Goal: Information Seeking & Learning: Learn about a topic

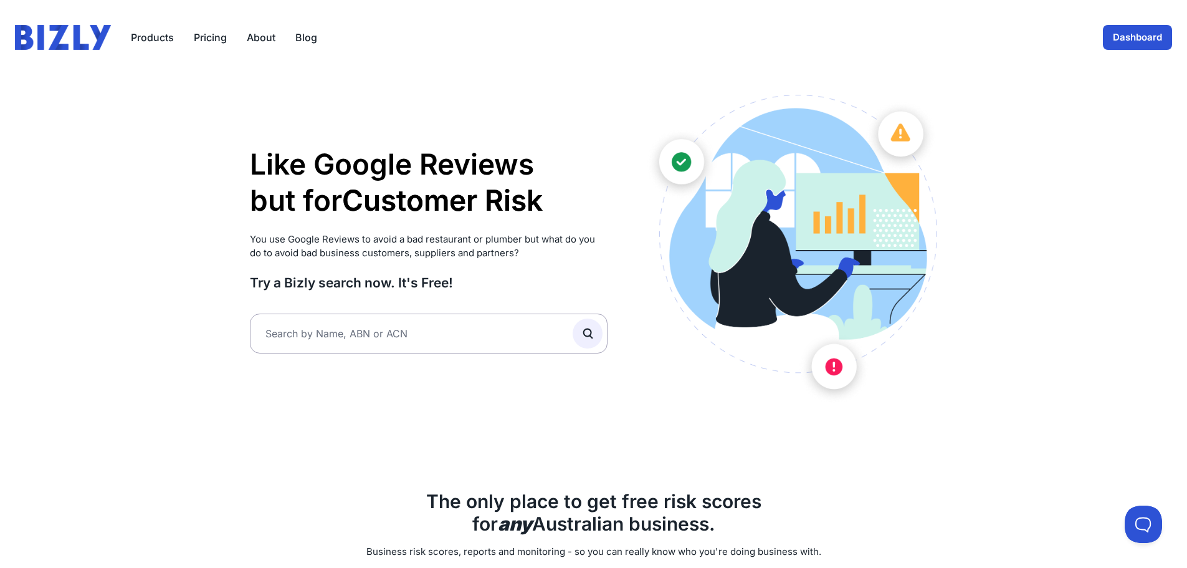
click at [1144, 36] on link "Dashboard" at bounding box center [1137, 37] width 69 height 25
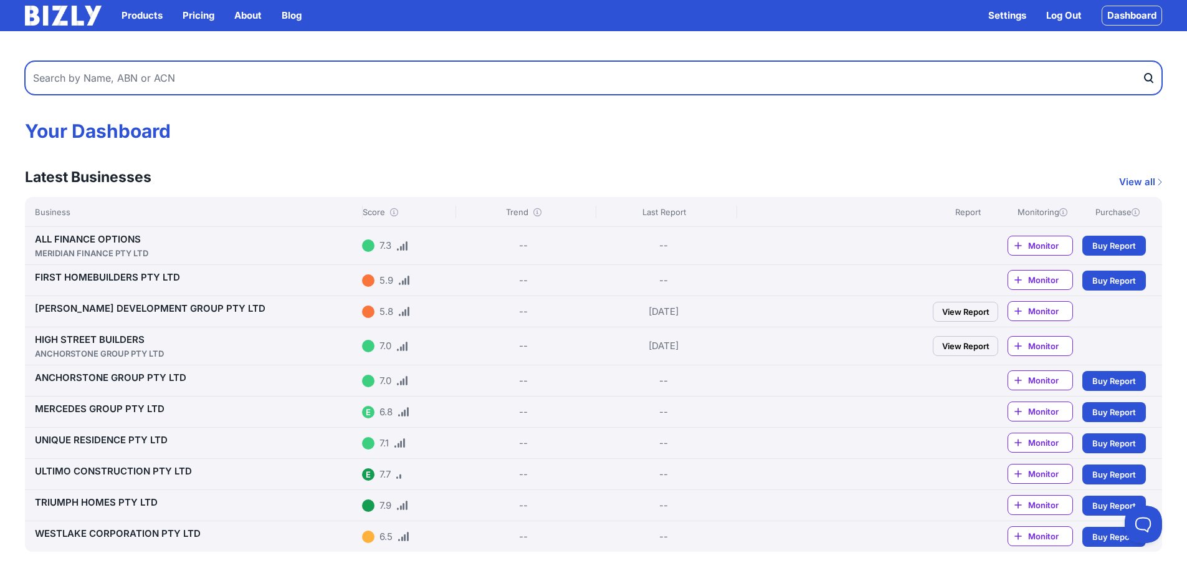
click at [157, 77] on input "text" at bounding box center [594, 78] width 1138 height 34
click at [170, 72] on input "101 residential" at bounding box center [594, 78] width 1138 height 34
type input "101 residential"
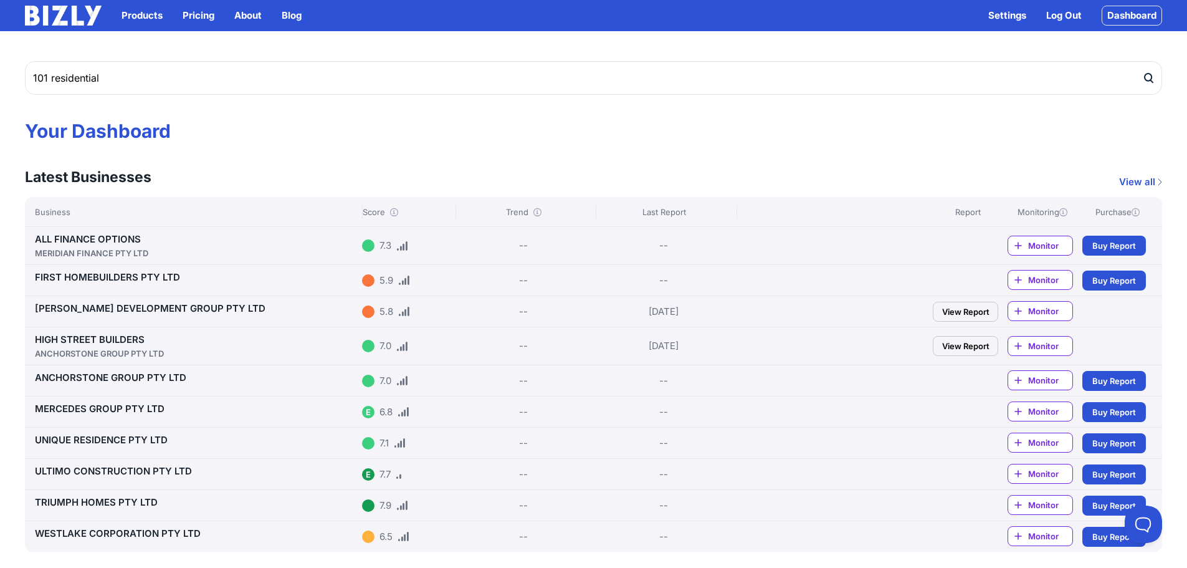
click at [1152, 75] on icon "submit" at bounding box center [1149, 78] width 12 height 13
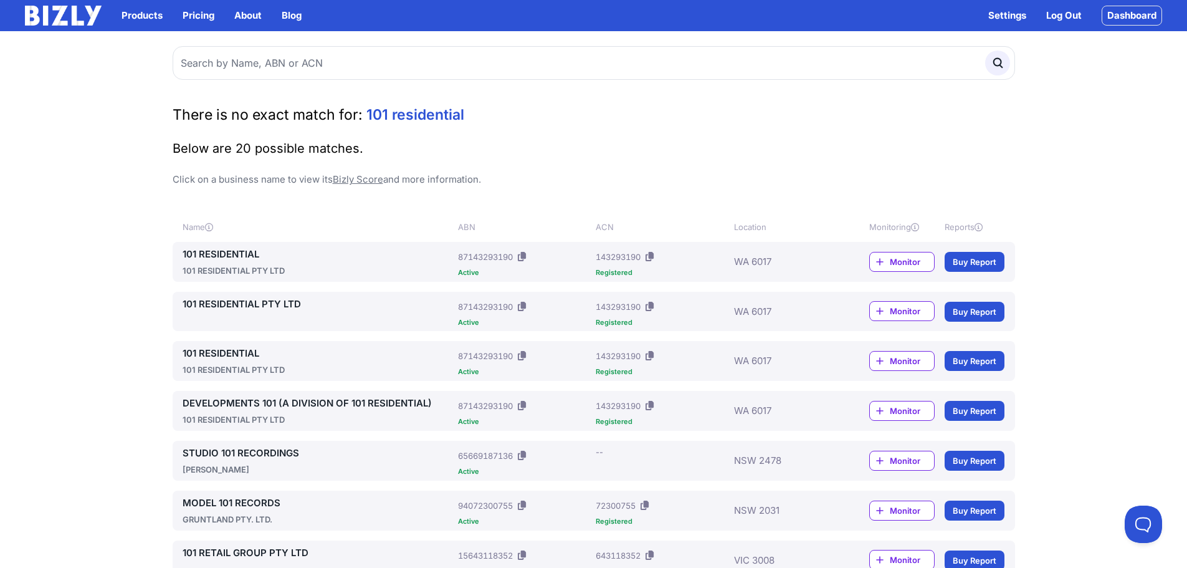
click at [234, 257] on link "101 RESIDENTIAL" at bounding box center [318, 254] width 271 height 15
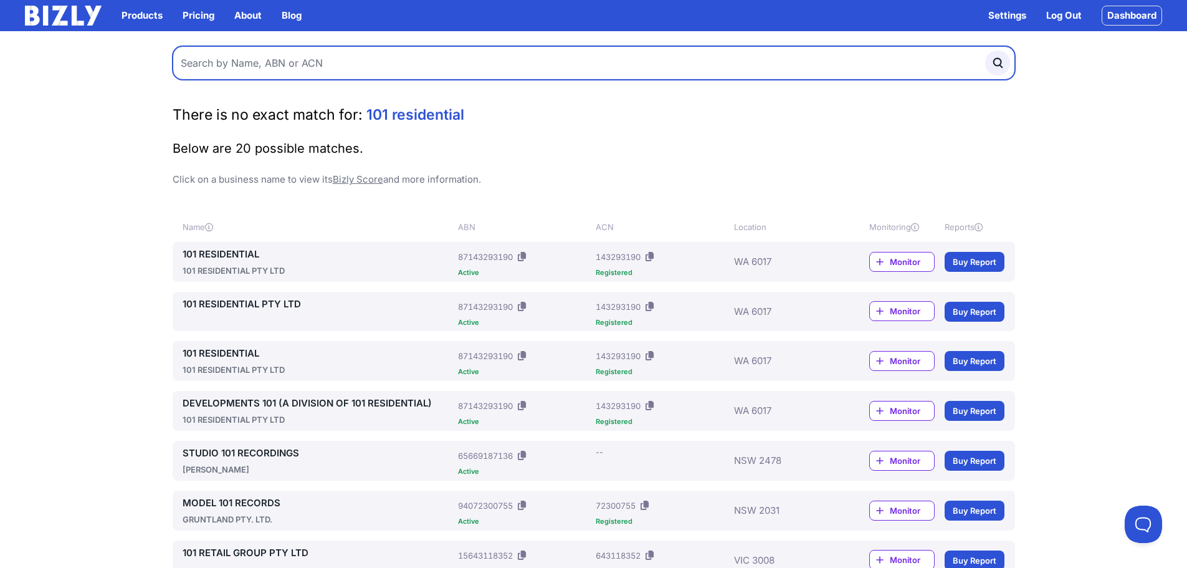
click at [332, 54] on input "text" at bounding box center [594, 63] width 843 height 34
click at [328, 67] on input "text" at bounding box center [594, 63] width 843 height 34
type input "inspired homes"
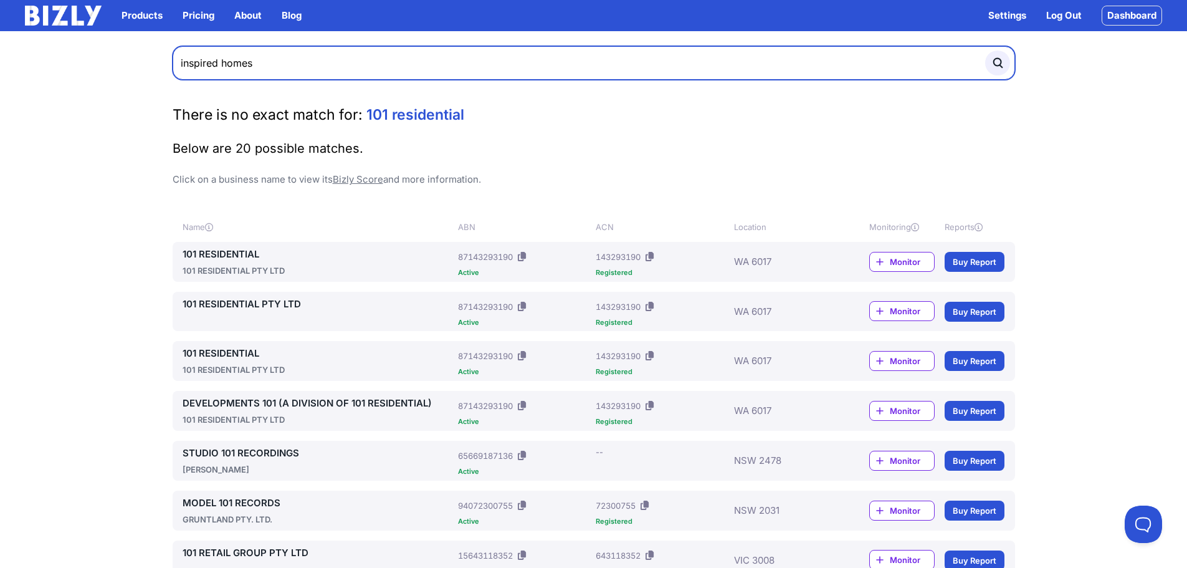
click at [985, 50] on button "submit" at bounding box center [997, 62] width 25 height 25
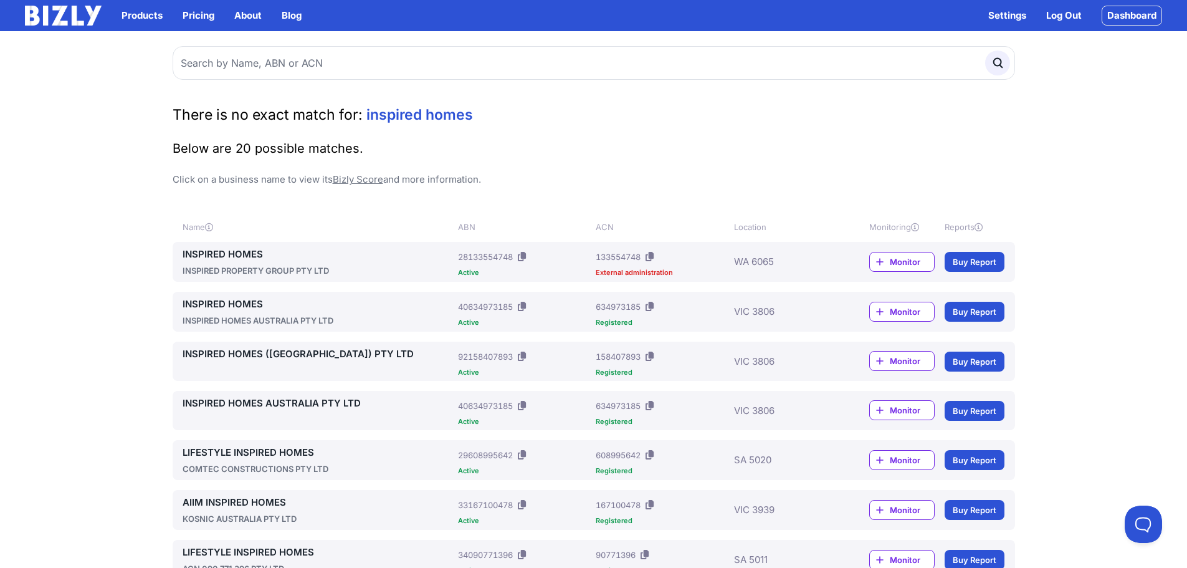
click at [223, 250] on link "INSPIRED HOMES" at bounding box center [318, 254] width 271 height 15
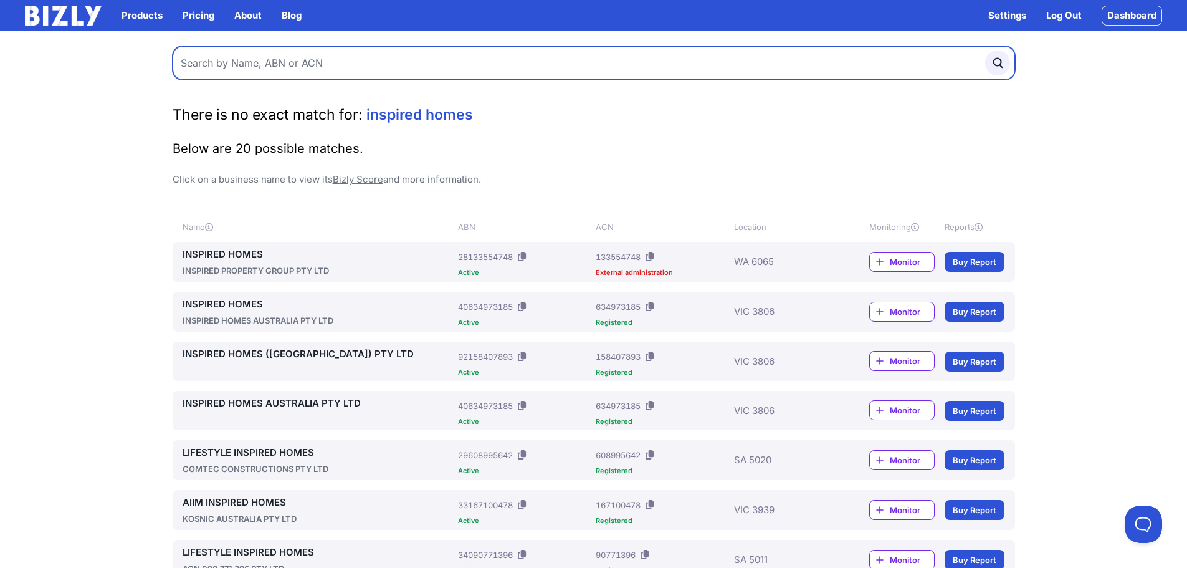
click at [307, 60] on input "text" at bounding box center [594, 63] width 843 height 34
type input "modco"
click at [985, 50] on button "submit" at bounding box center [997, 62] width 25 height 25
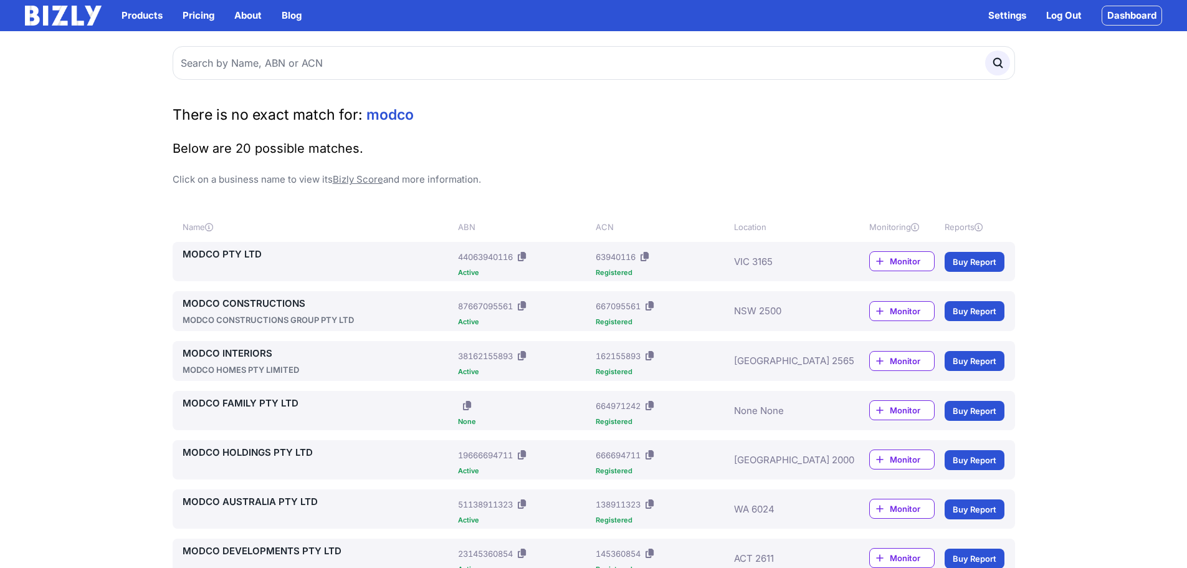
click at [311, 258] on link "MODCO PTY LTD" at bounding box center [318, 254] width 271 height 15
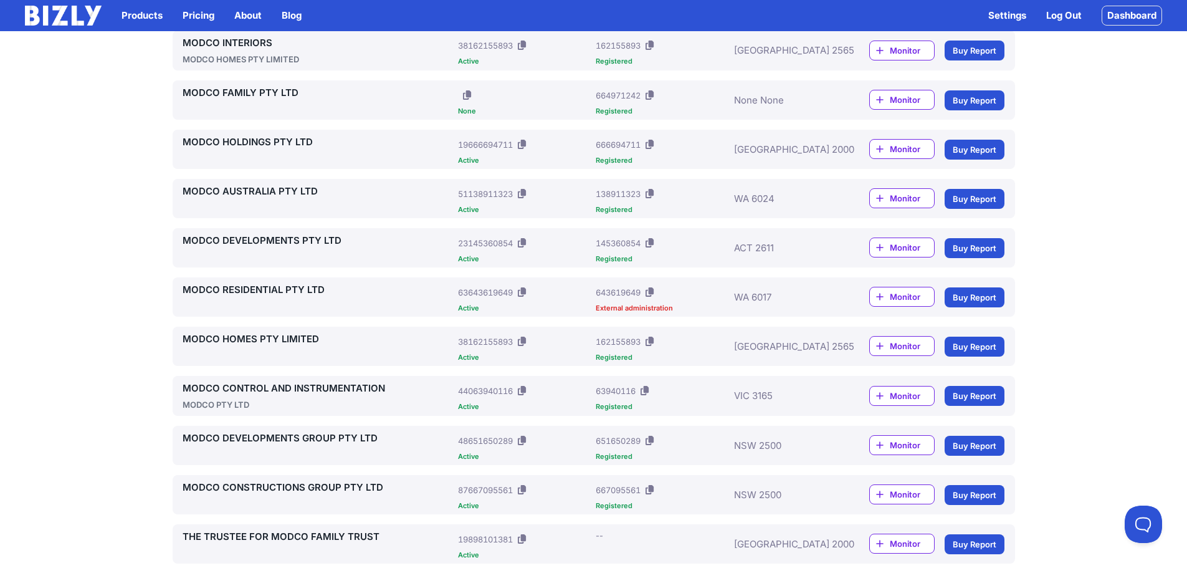
scroll to position [312, 0]
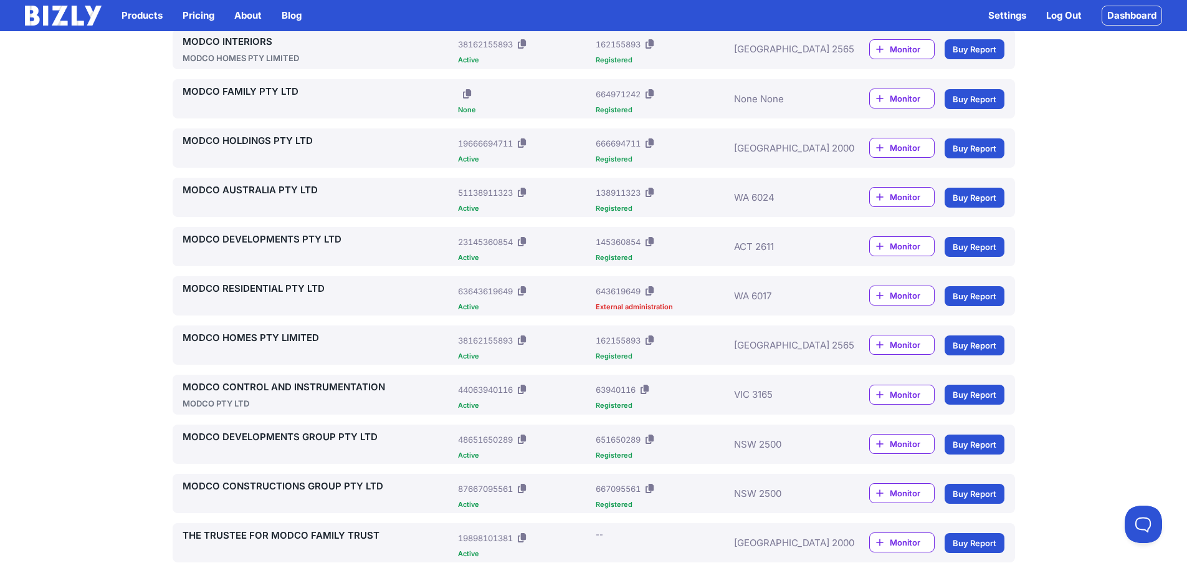
click at [256, 287] on link "MODCO RESIDENTIAL PTY LTD" at bounding box center [318, 288] width 271 height 15
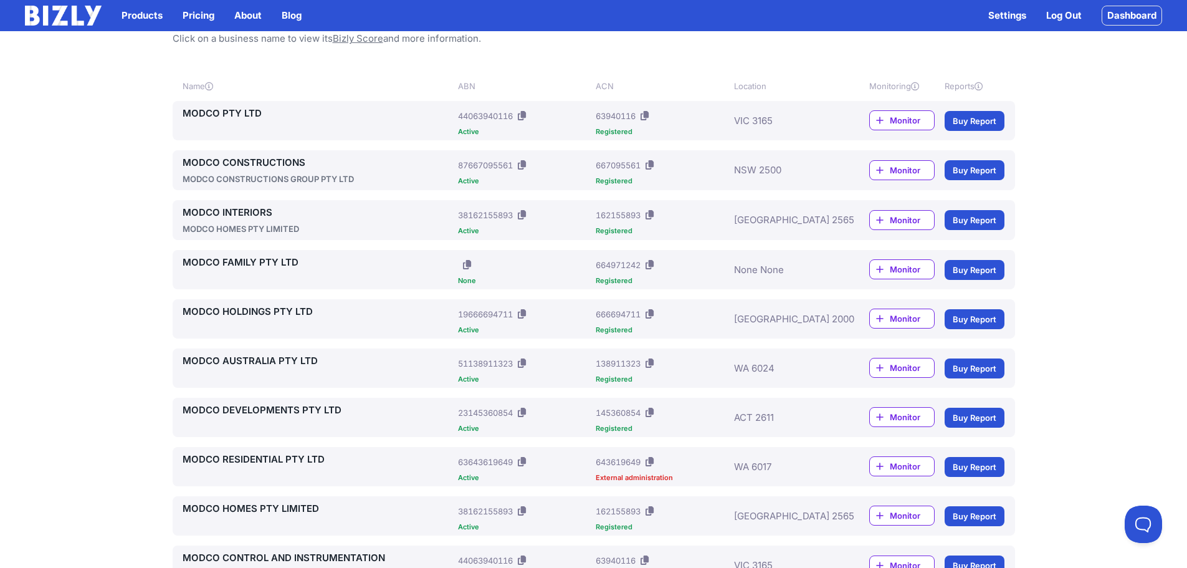
scroll to position [0, 0]
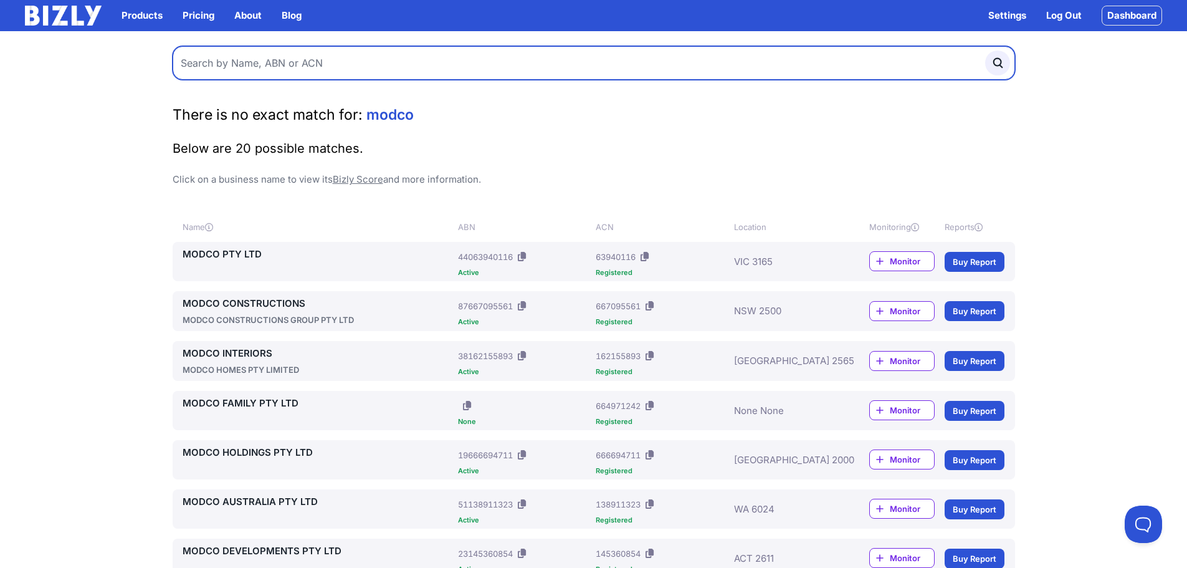
click at [276, 56] on input "text" at bounding box center [594, 63] width 843 height 34
type input "j"
type input "="
type input "i"
type input "inka by zorzi"
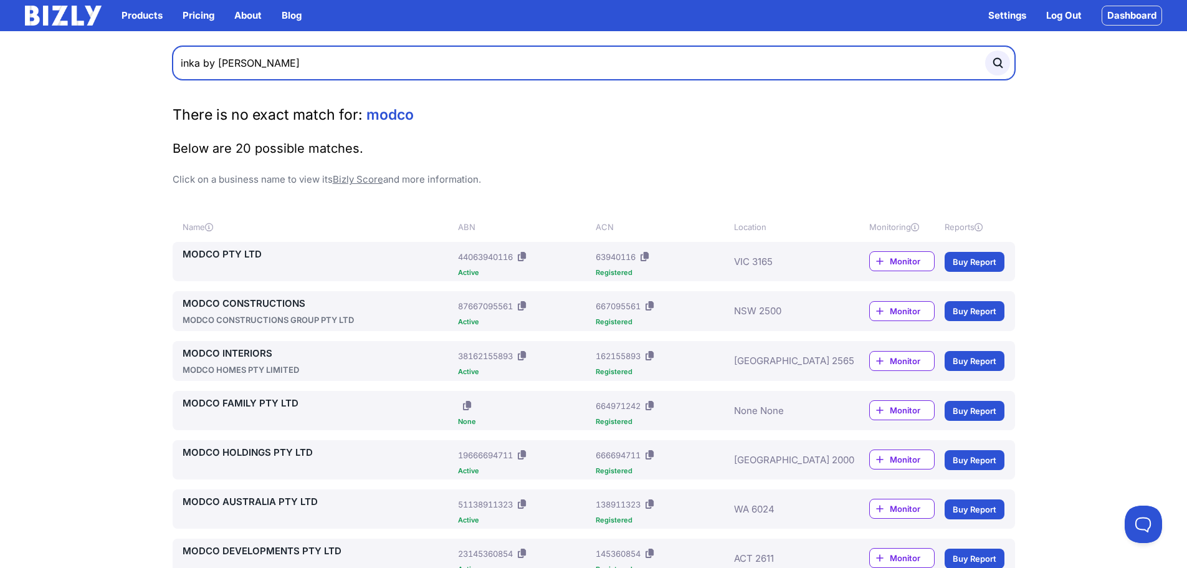
click at [985, 50] on button "submit" at bounding box center [997, 62] width 25 height 25
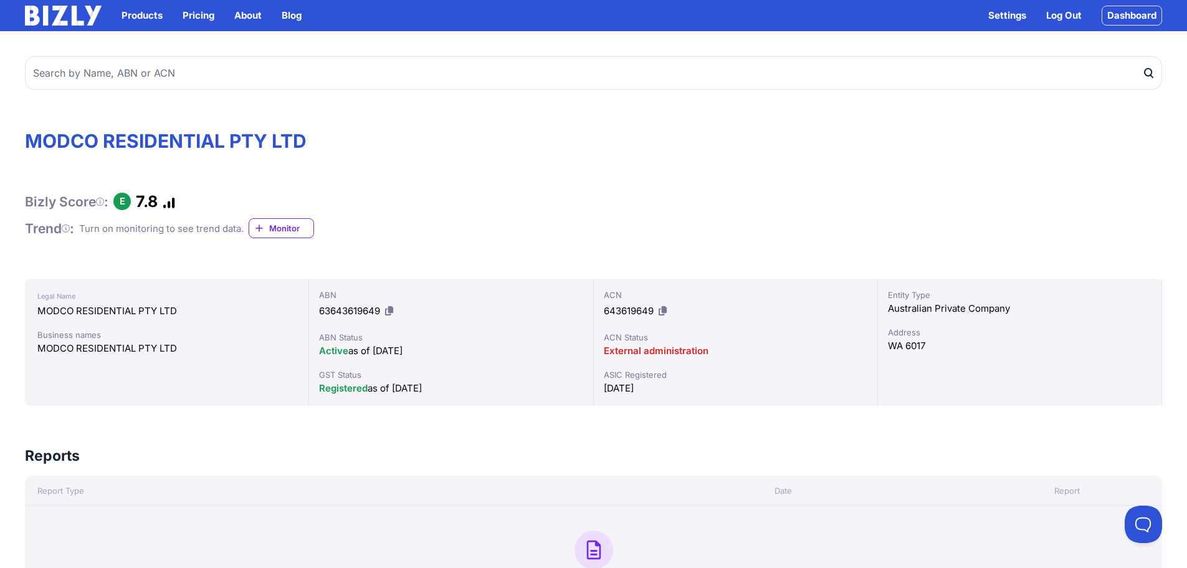
click at [100, 196] on link at bounding box center [100, 201] width 8 height 17
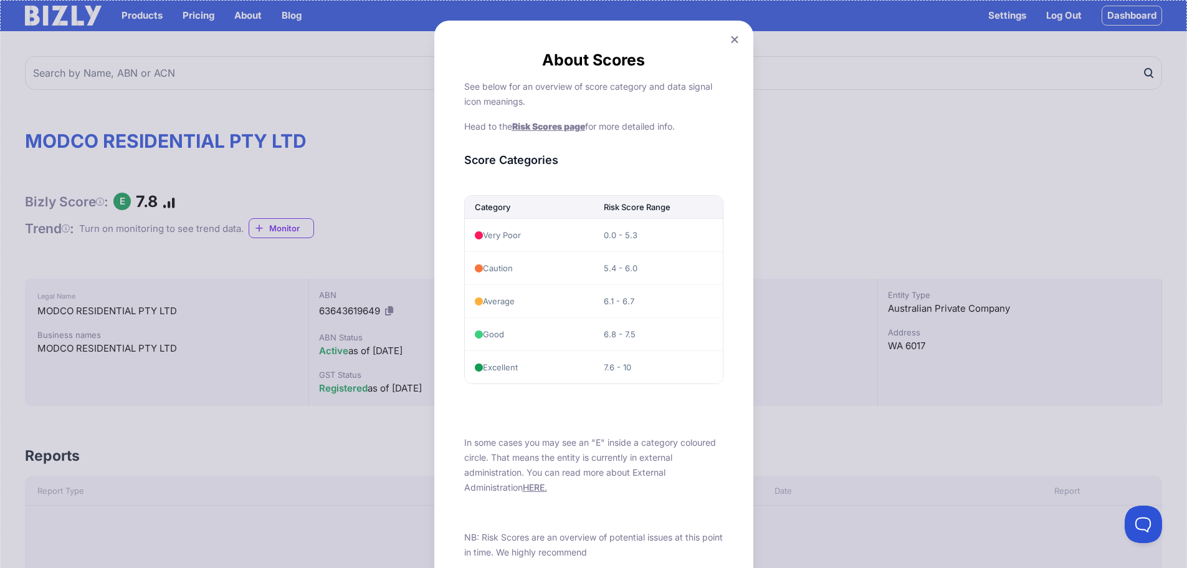
click at [732, 39] on icon at bounding box center [734, 40] width 7 height 8
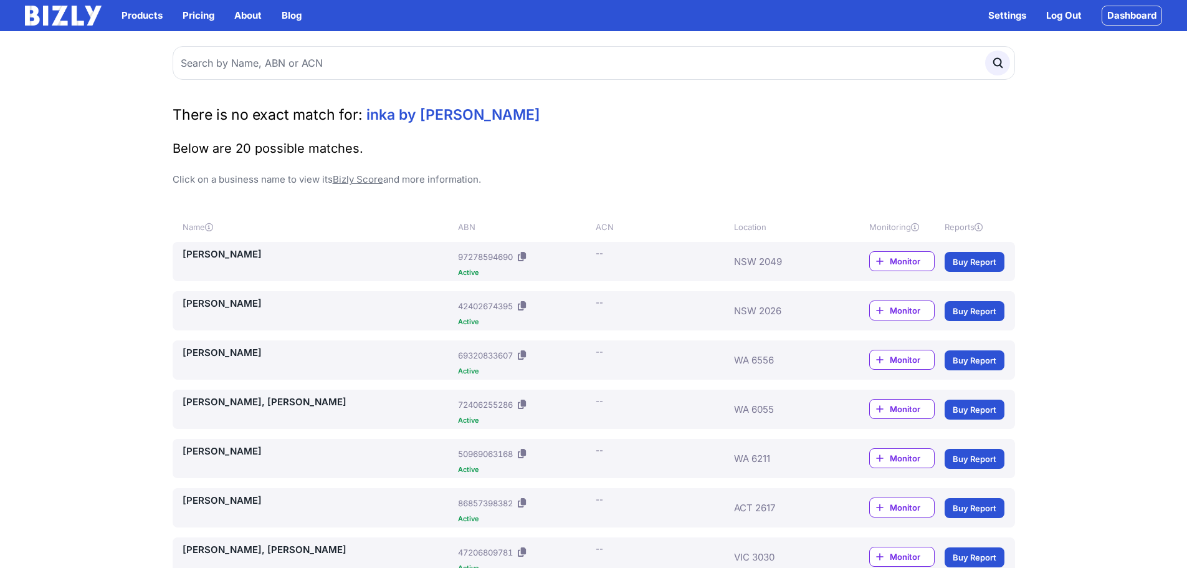
click at [276, 58] on input "text" at bounding box center [594, 63] width 843 height 34
click at [272, 63] on input "text" at bounding box center [594, 63] width 843 height 34
type input "[PERSON_NAME] developments"
click at [985, 50] on button "submit" at bounding box center [997, 62] width 25 height 25
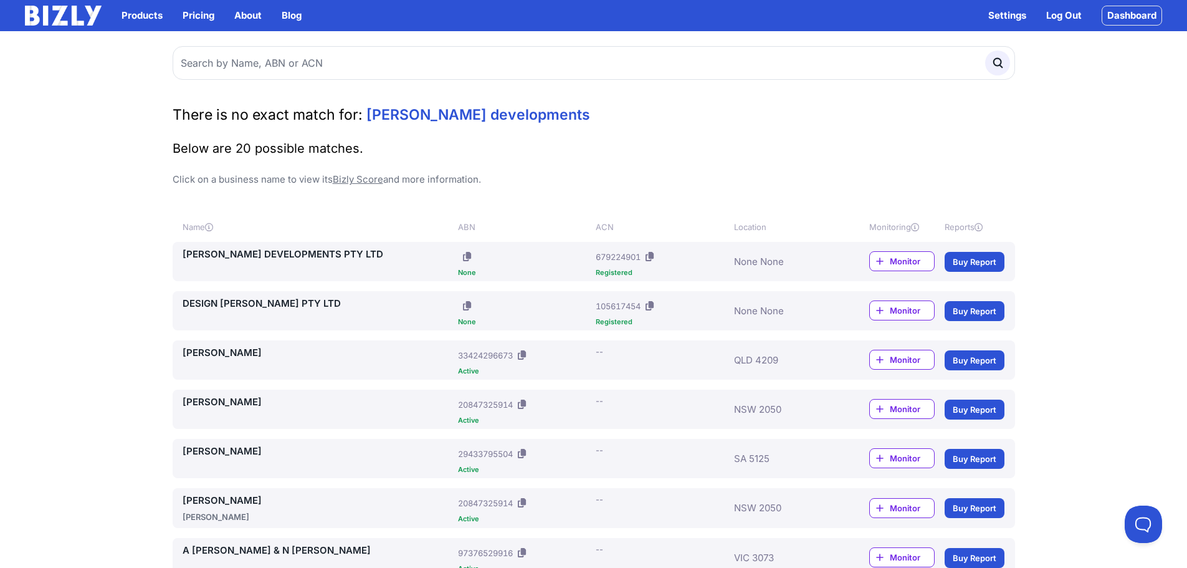
click at [260, 251] on link "D'ERCOLE DEVELOPMENTS PTY LTD" at bounding box center [318, 254] width 271 height 15
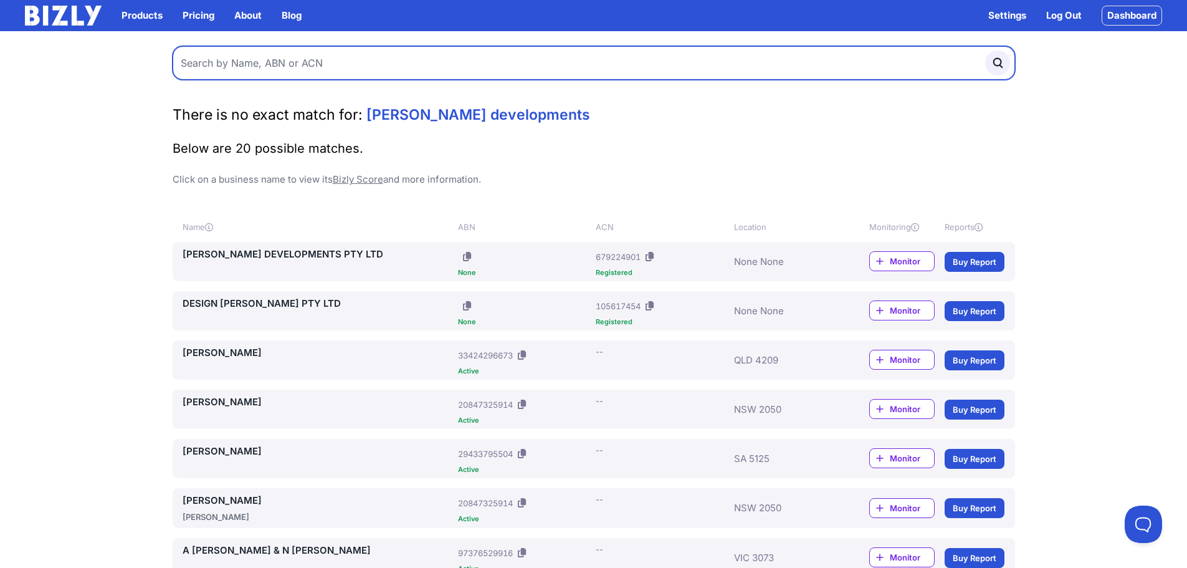
click at [357, 62] on input "text" at bounding box center [594, 63] width 843 height 34
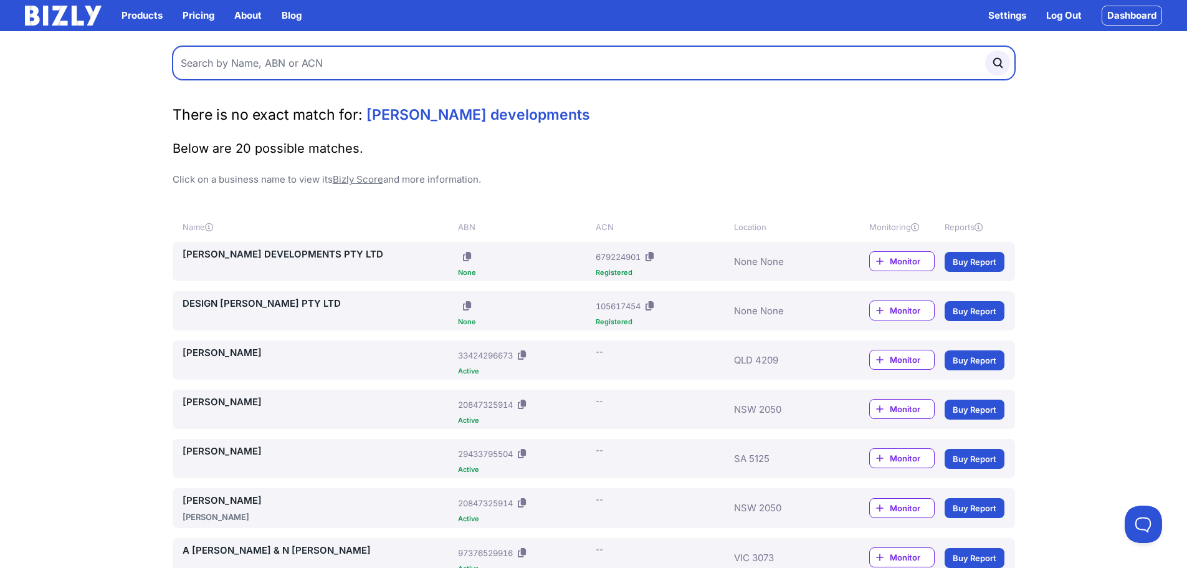
click at [357, 61] on input "text" at bounding box center [594, 63] width 843 height 34
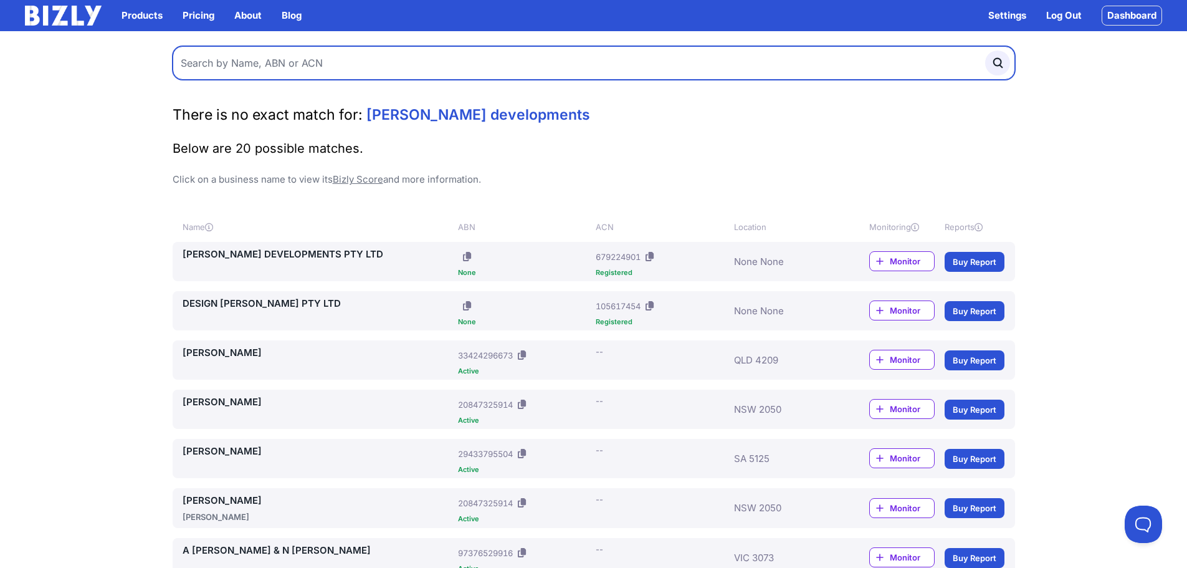
click at [357, 61] on input "text" at bounding box center [594, 63] width 843 height 34
click at [358, 60] on input "text" at bounding box center [594, 63] width 843 height 34
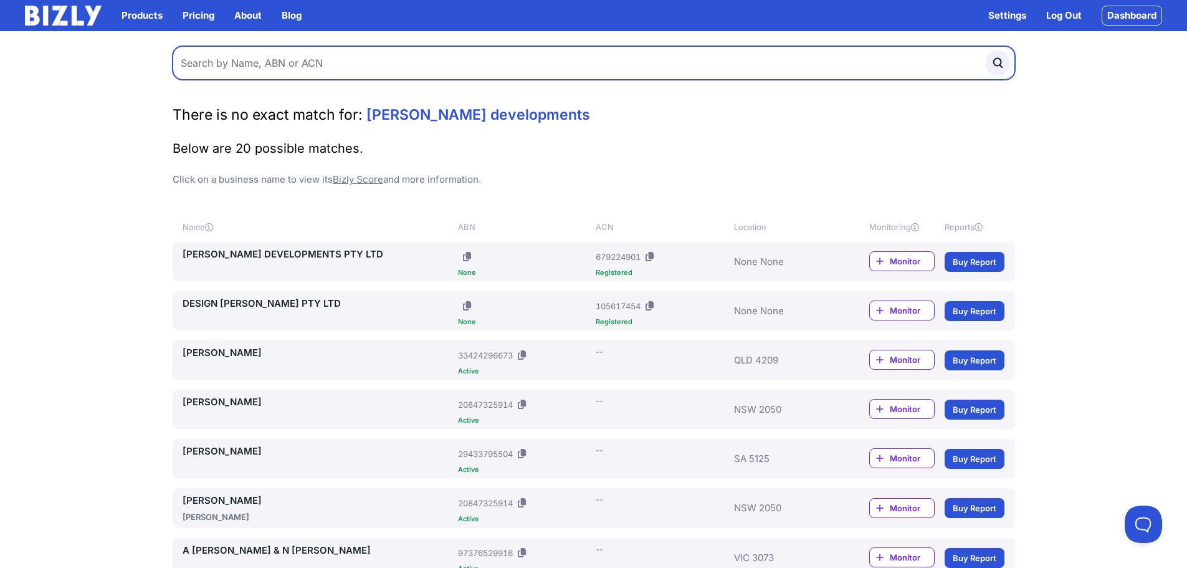
click at [358, 60] on input "text" at bounding box center [594, 63] width 843 height 34
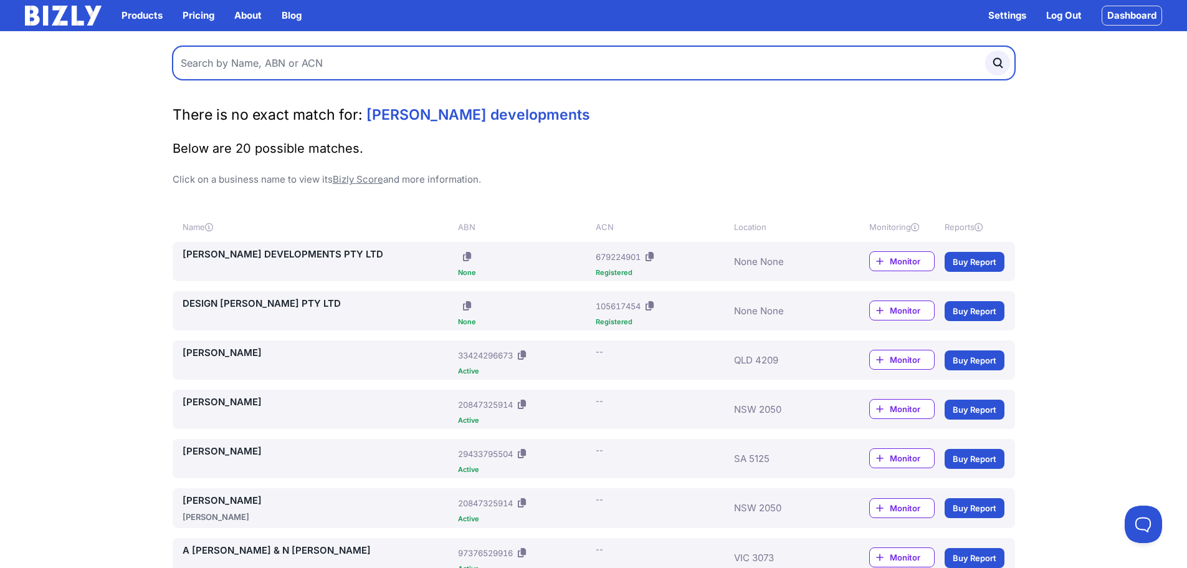
click at [358, 60] on input "text" at bounding box center [594, 63] width 843 height 34
type input "ford building co"
click at [985, 50] on button "submit" at bounding box center [997, 62] width 25 height 25
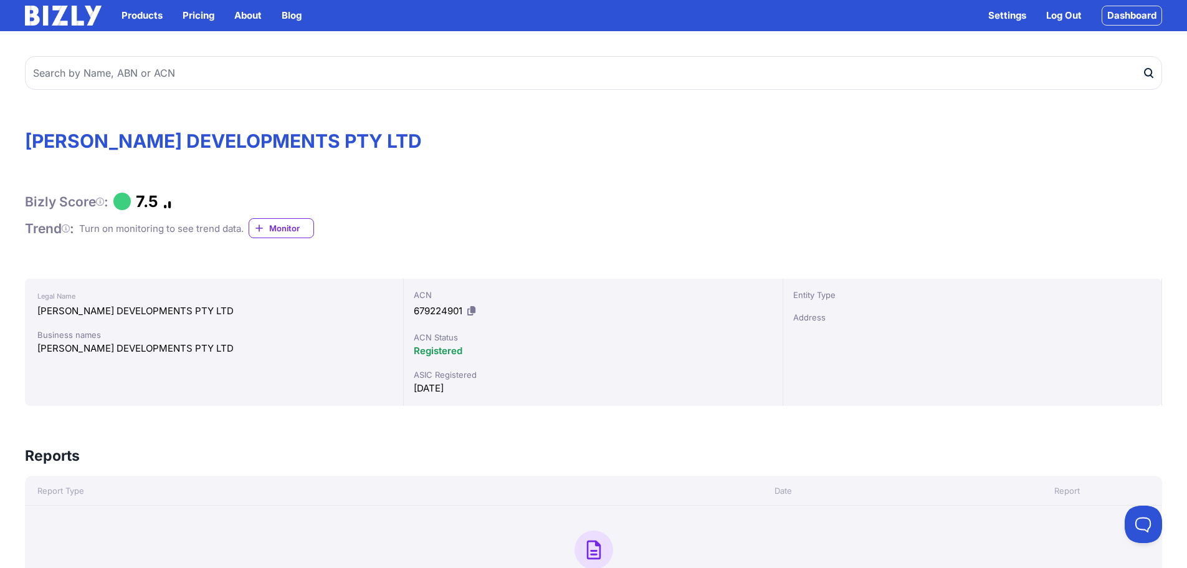
click at [102, 201] on icon at bounding box center [100, 201] width 8 height 1
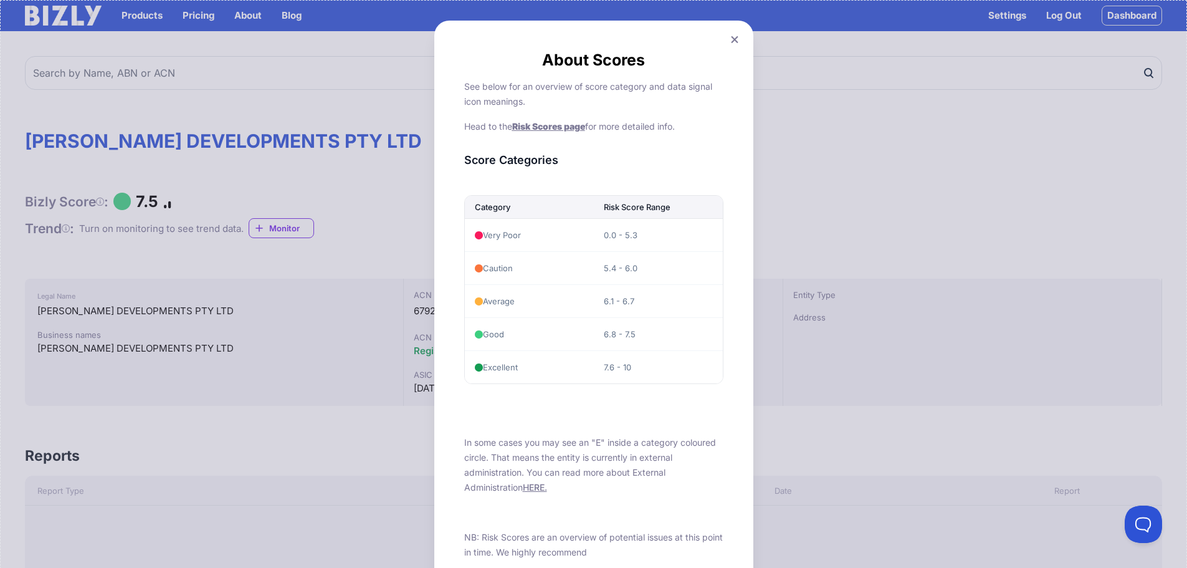
click at [737, 41] on icon at bounding box center [734, 40] width 7 height 8
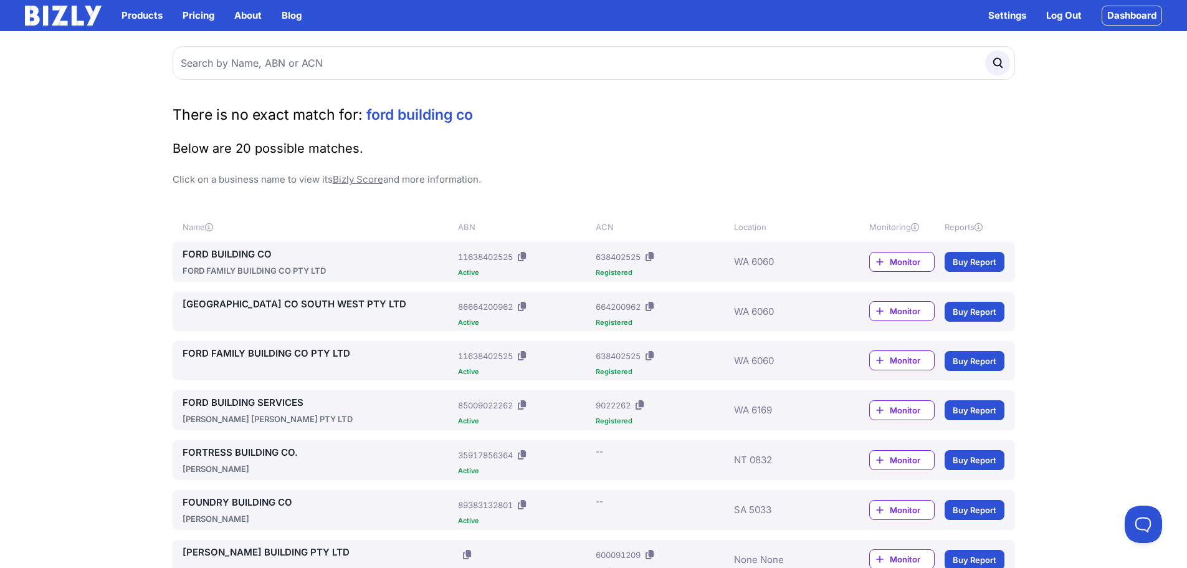
click at [249, 254] on link "FORD BUILDING CO" at bounding box center [318, 254] width 271 height 15
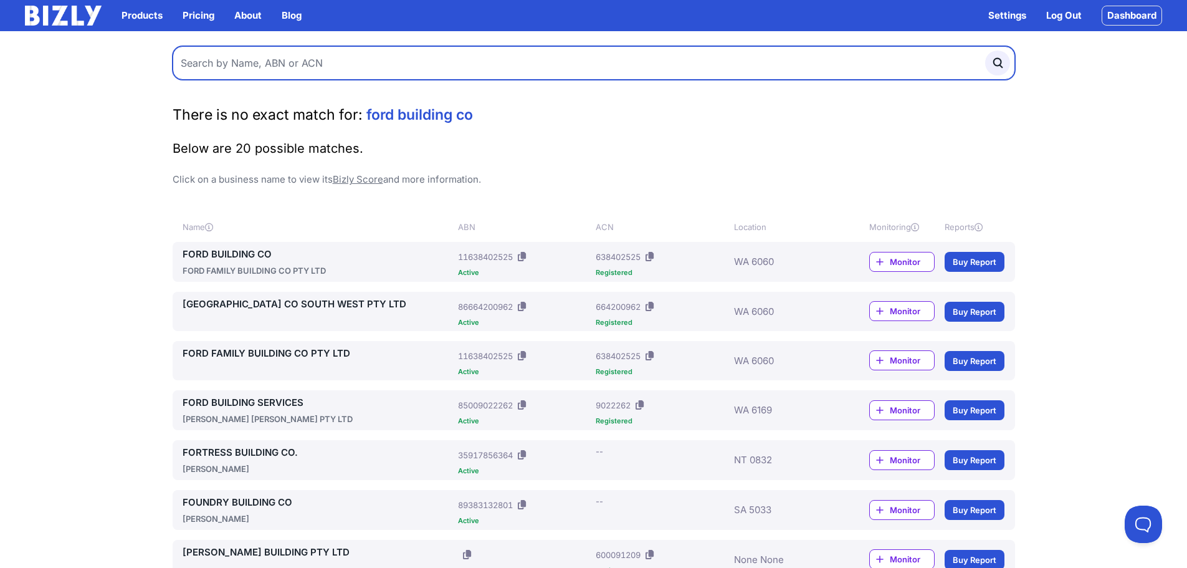
click at [295, 64] on input "text" at bounding box center [594, 63] width 843 height 34
click at [285, 65] on input "text" at bounding box center [594, 63] width 843 height 34
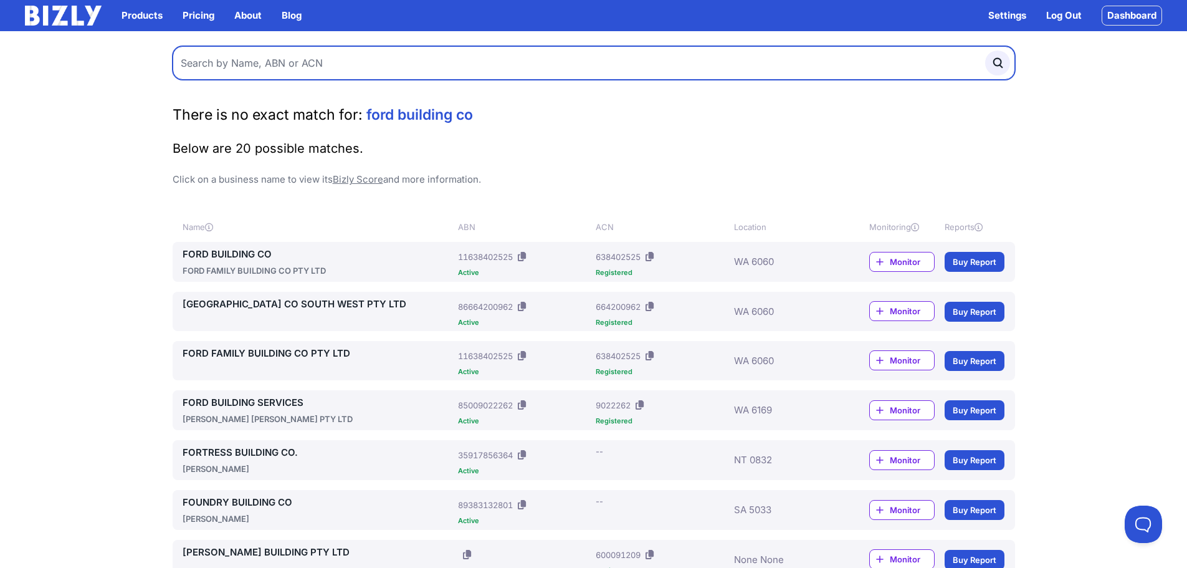
click at [285, 65] on input "text" at bounding box center [594, 63] width 843 height 34
type input "chevron australia"
click at [985, 50] on button "submit" at bounding box center [997, 62] width 25 height 25
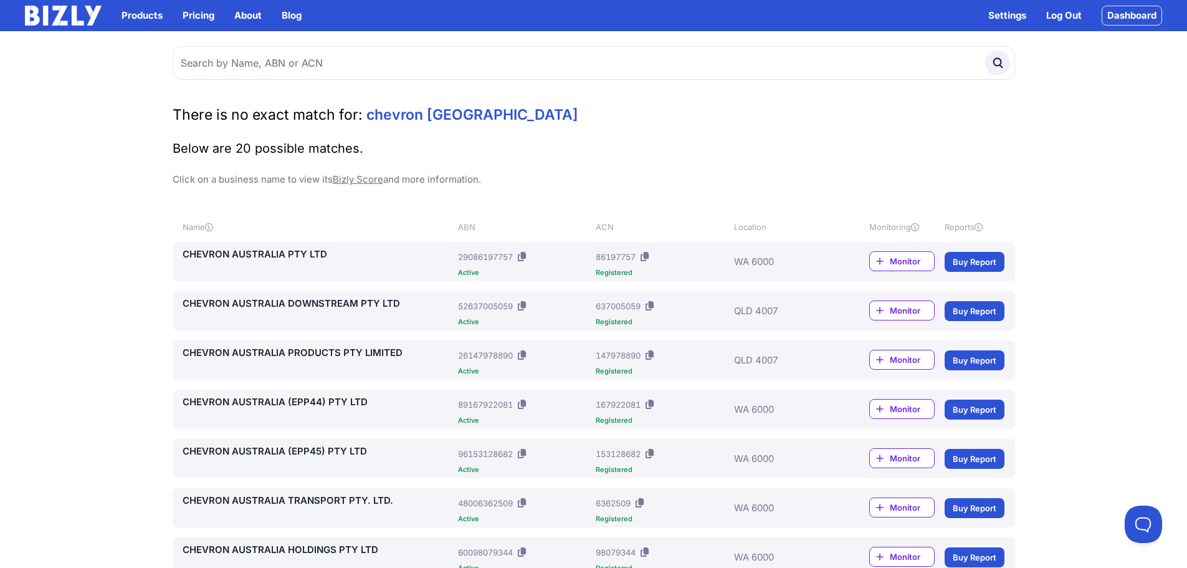
click at [287, 256] on link "CHEVRON AUSTRALIA PTY LTD" at bounding box center [318, 254] width 271 height 15
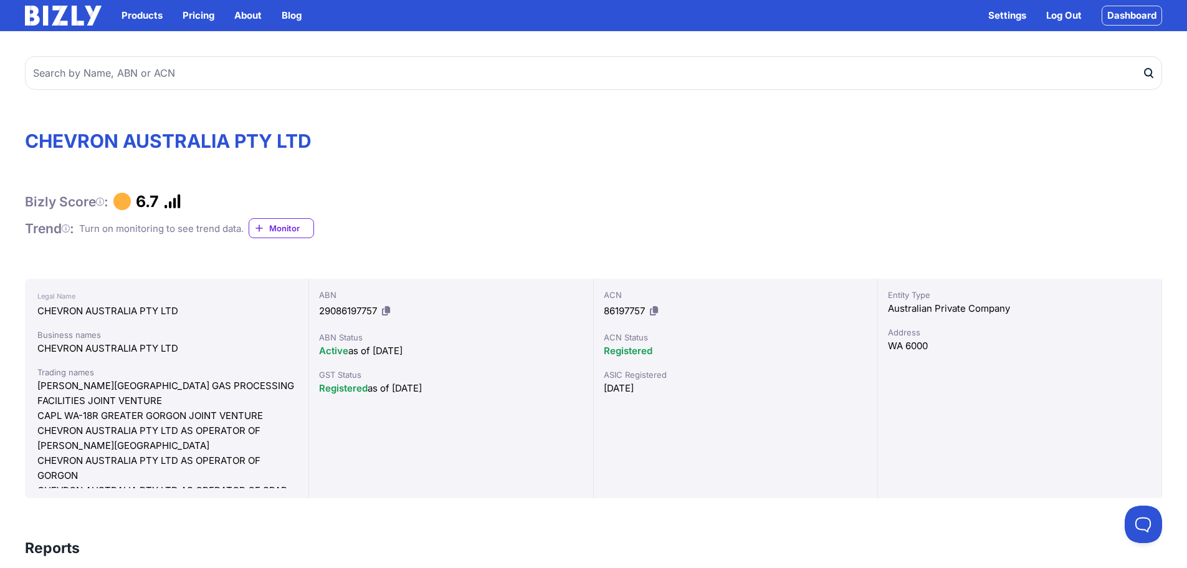
click at [103, 202] on icon at bounding box center [100, 201] width 8 height 1
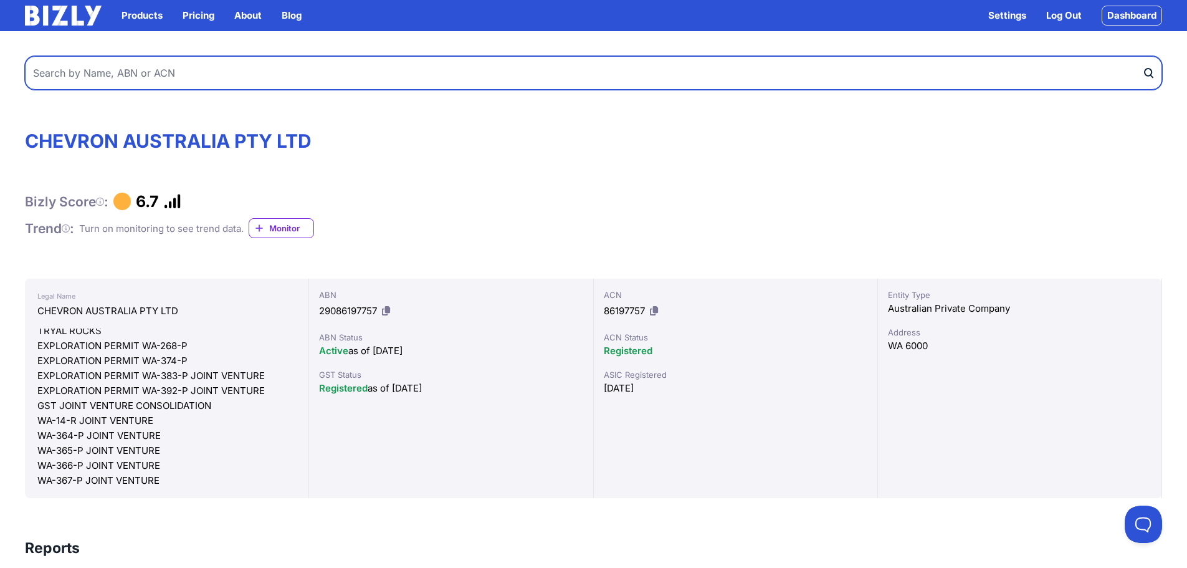
click at [70, 59] on input "text" at bounding box center [594, 73] width 1138 height 34
type input "woodside"
click at [1143, 56] on button "submit" at bounding box center [1153, 73] width 20 height 34
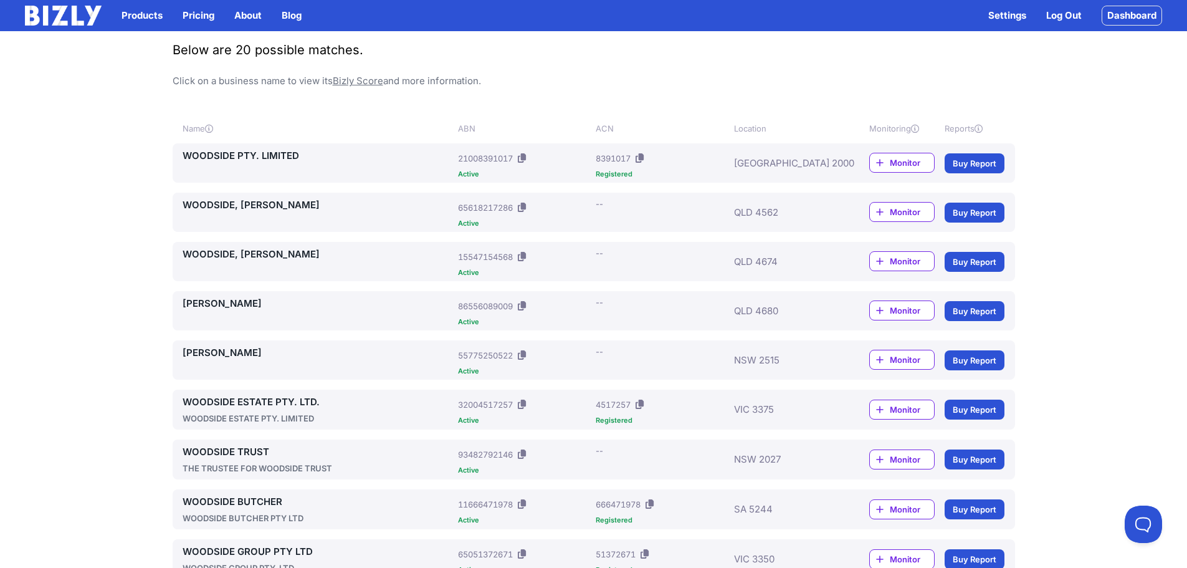
scroll to position [98, 0]
click at [222, 157] on link "WOODSIDE PTY. LIMITED" at bounding box center [318, 156] width 271 height 15
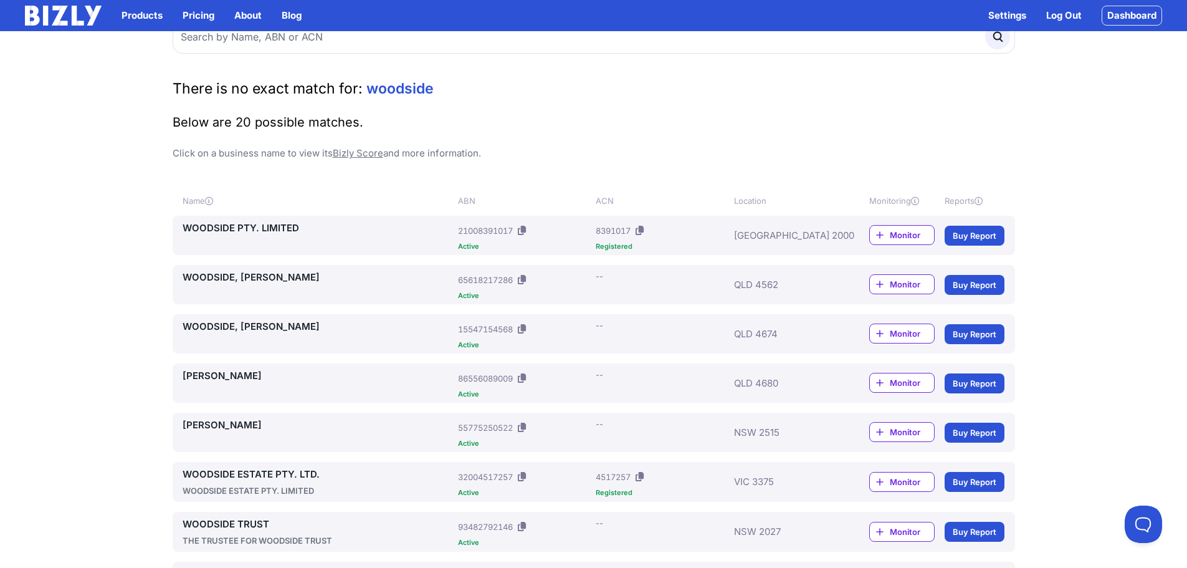
scroll to position [0, 0]
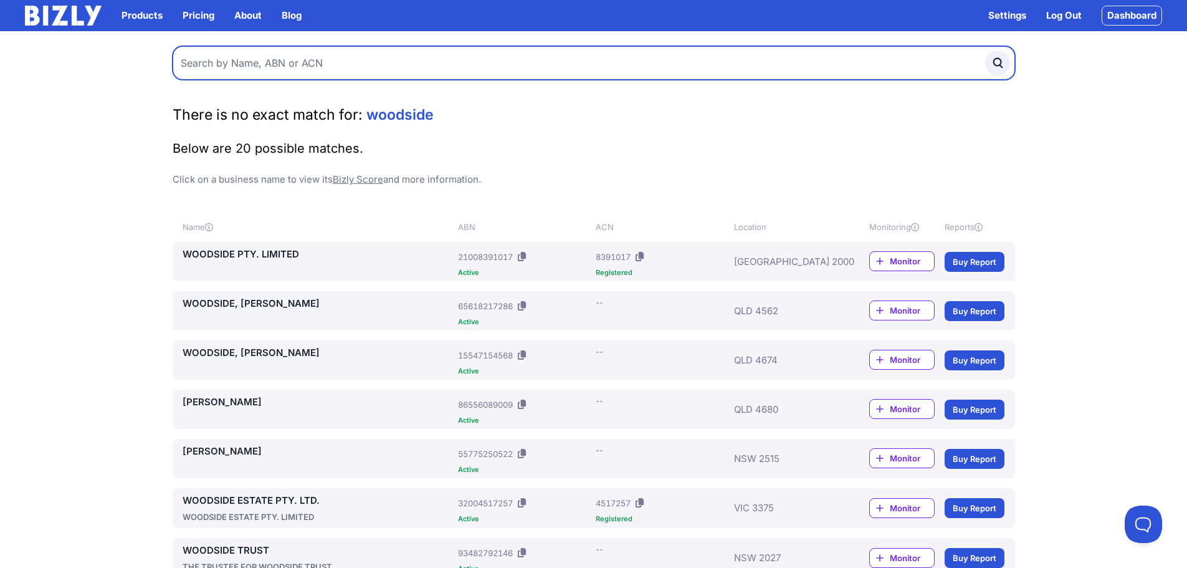
click at [372, 62] on input "text" at bounding box center [594, 63] width 843 height 34
